Goal: Information Seeking & Learning: Learn about a topic

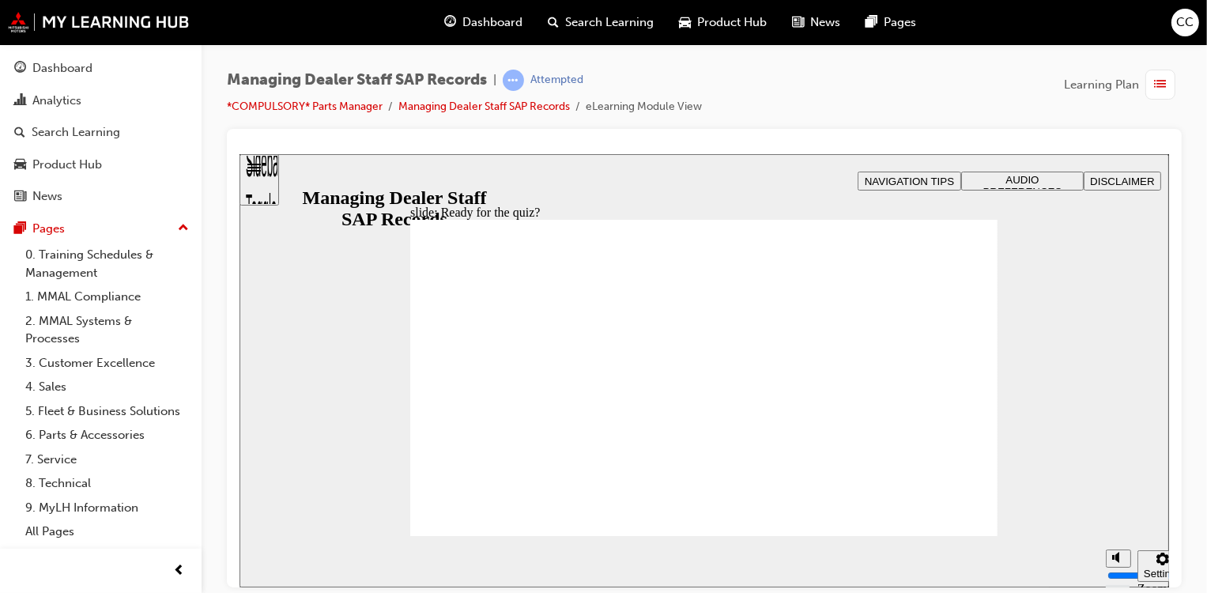
checkbox input "true"
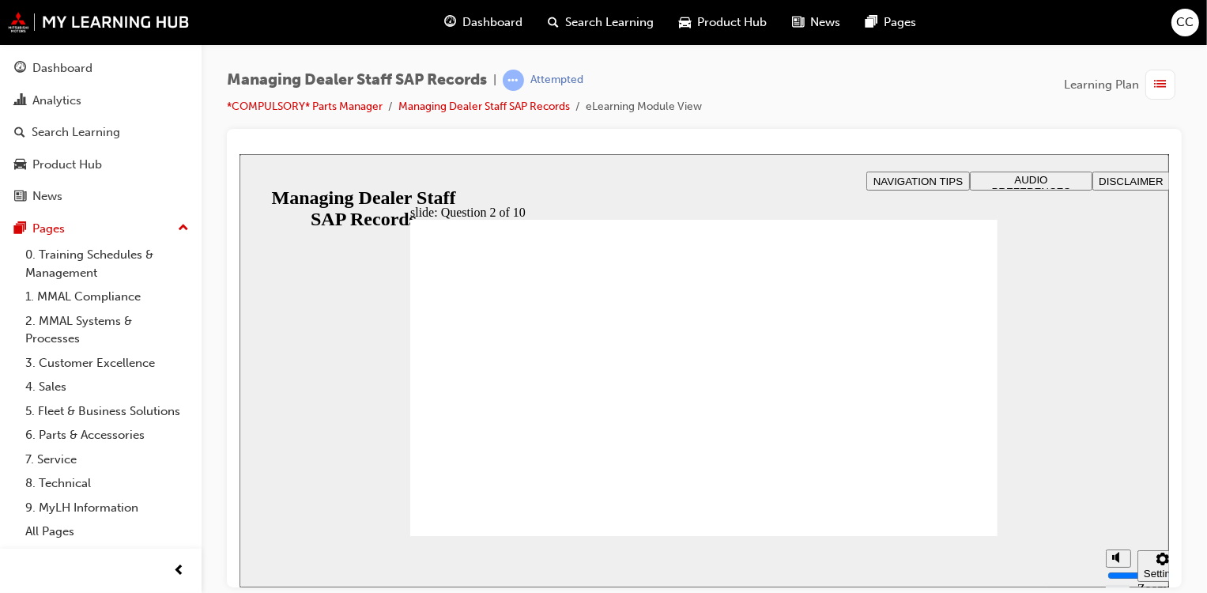
radio input "true"
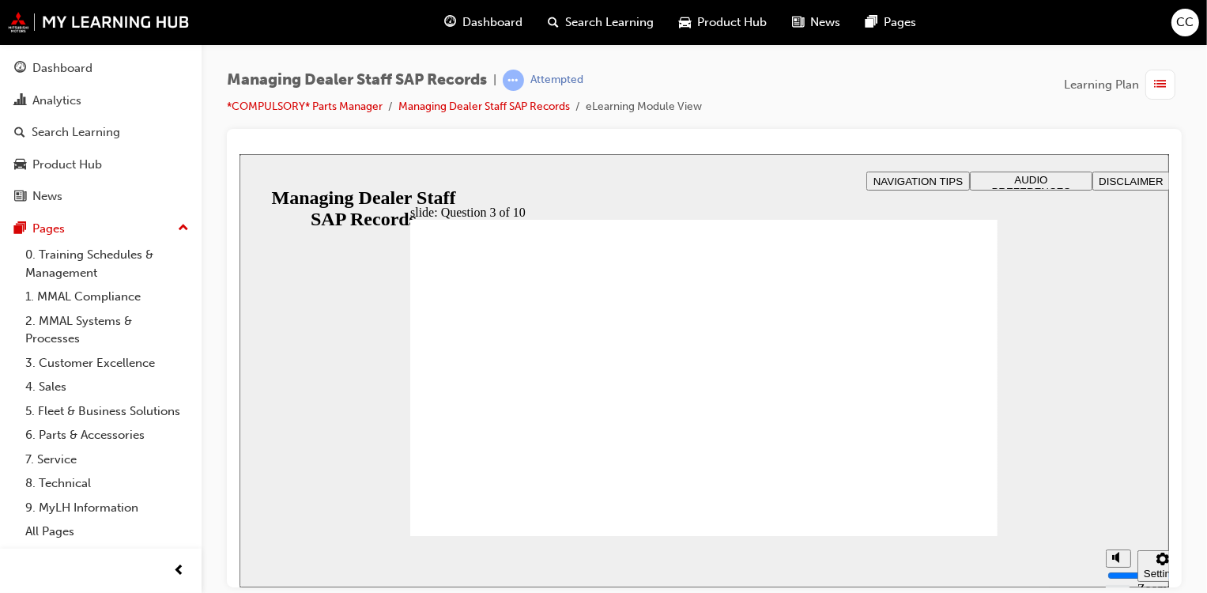
checkbox input "true"
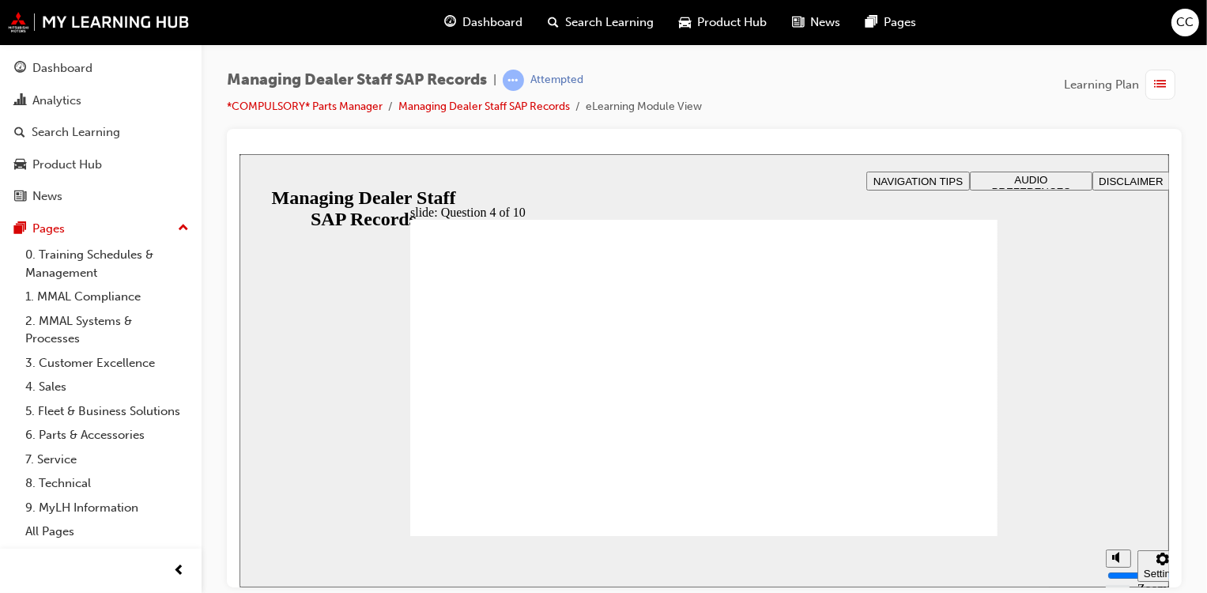
checkbox input "true"
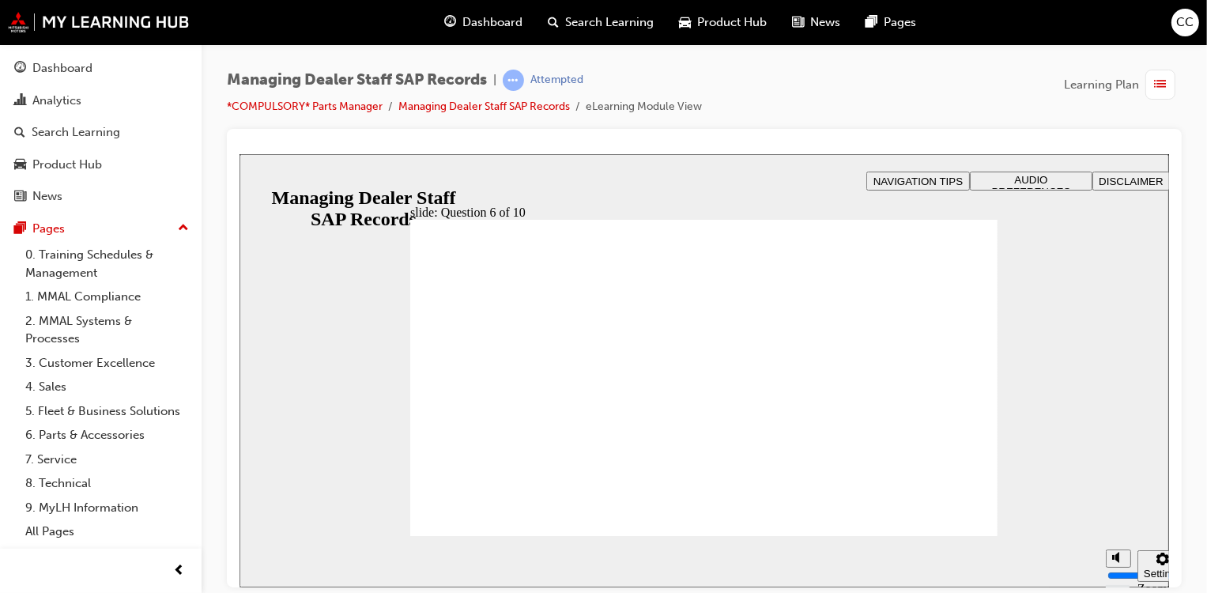
radio input "true"
checkbox input "true"
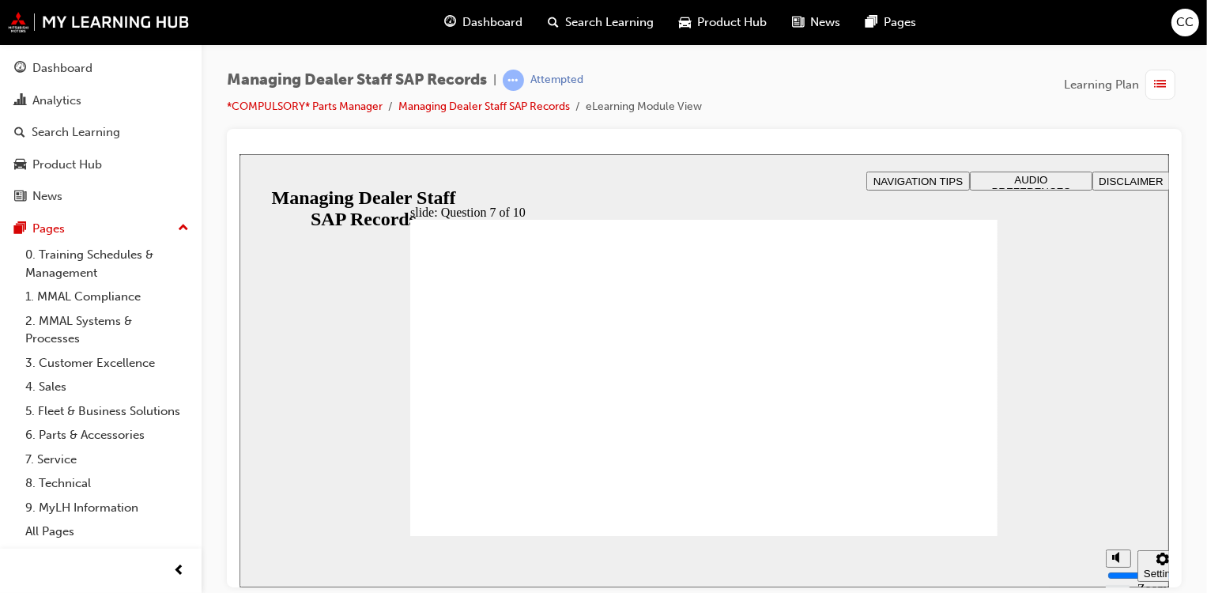
radio input "true"
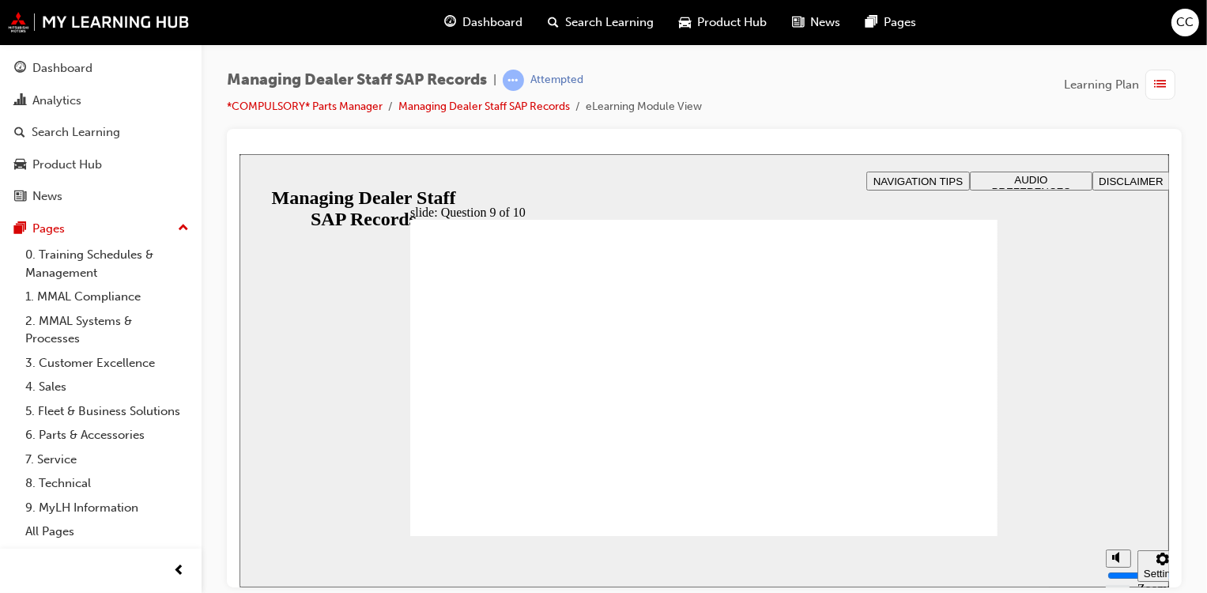
radio input "true"
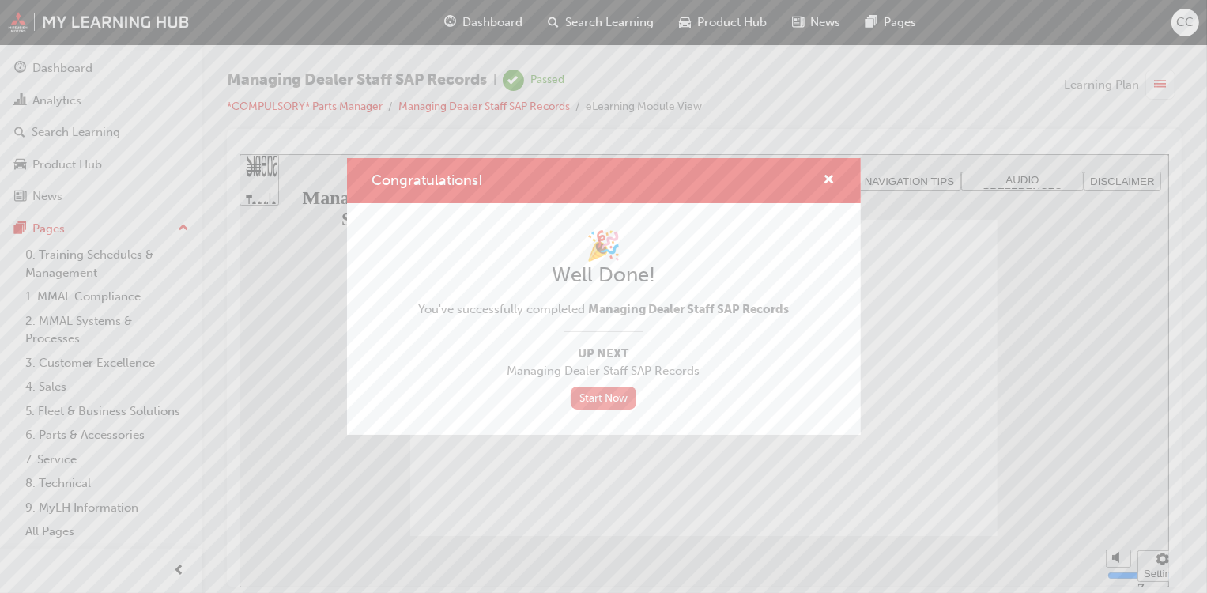
click at [601, 403] on link "Start Now" at bounding box center [604, 398] width 66 height 23
click at [603, 385] on div "🎉 Well Done! You've successfully completed Managing Dealer Staff SAP Records Up…" at bounding box center [603, 318] width 371 height 181
click at [607, 396] on link "Start Now" at bounding box center [604, 398] width 66 height 23
click at [832, 185] on span "cross-icon" at bounding box center [830, 181] width 12 height 14
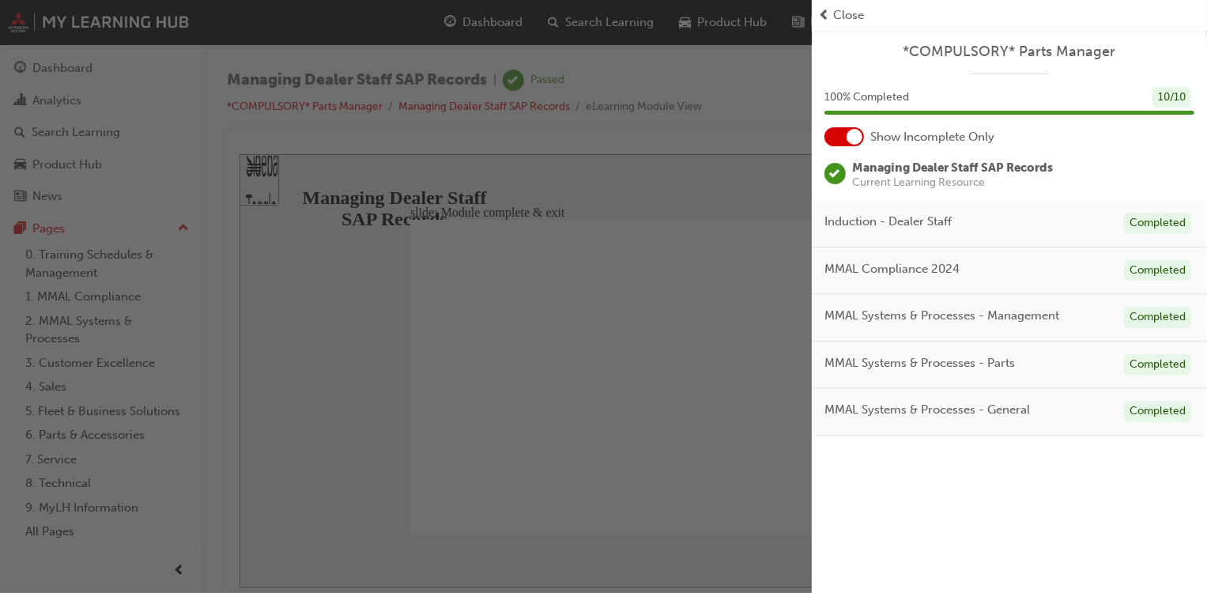
click at [839, 18] on span "Close" at bounding box center [848, 15] width 31 height 18
